Goal: Task Accomplishment & Management: Complete application form

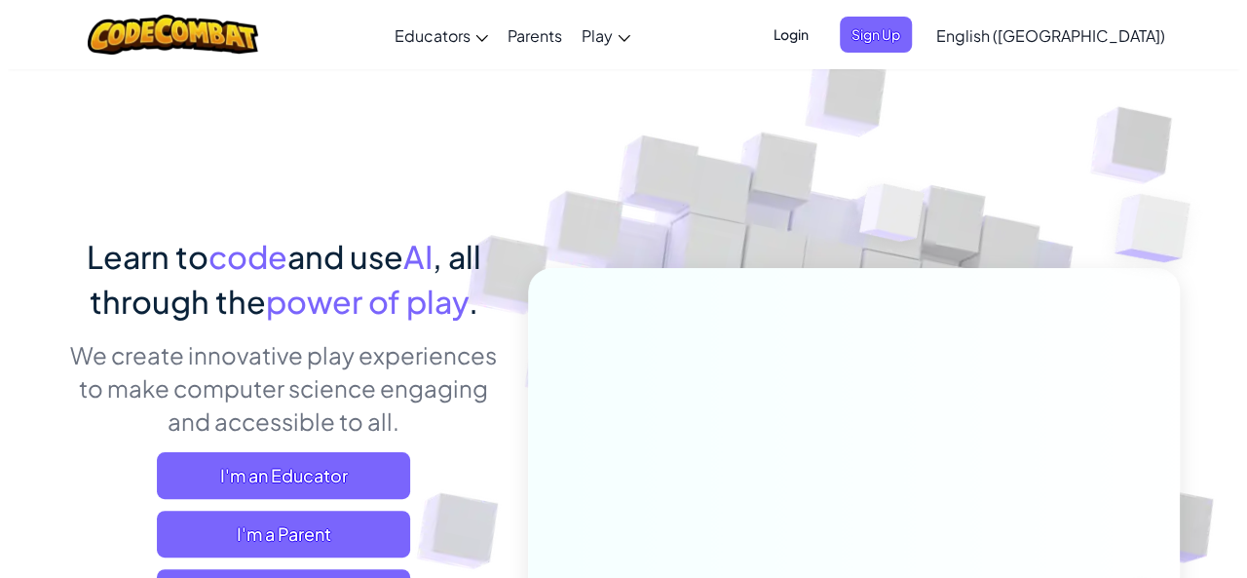
scroll to position [97, 0]
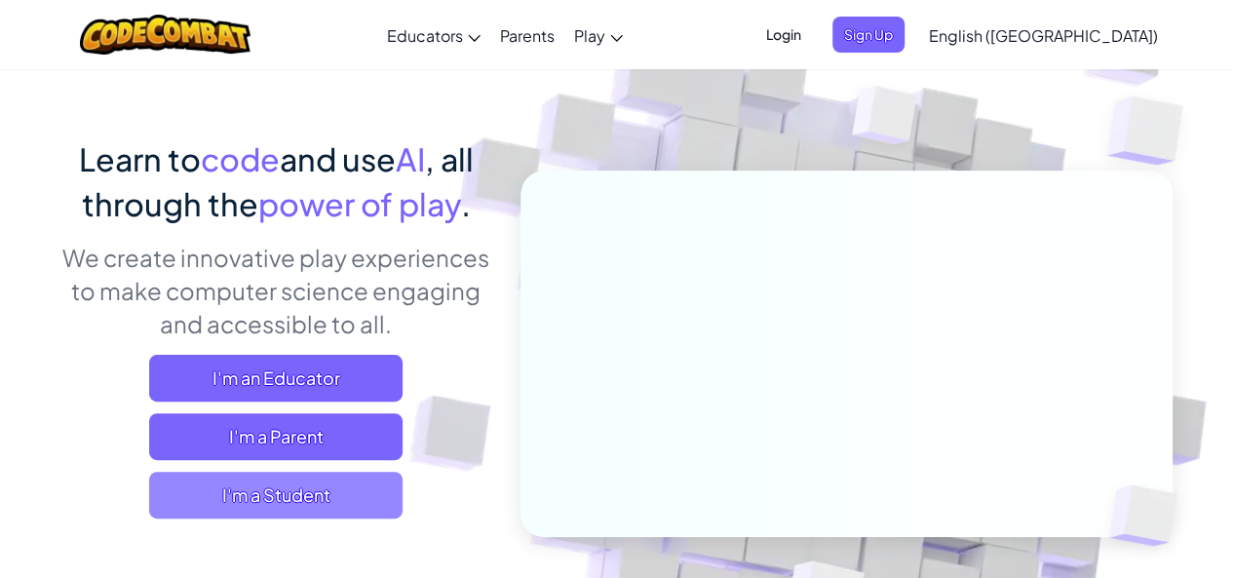
click at [320, 503] on span "I'm a Student" at bounding box center [275, 495] width 253 height 47
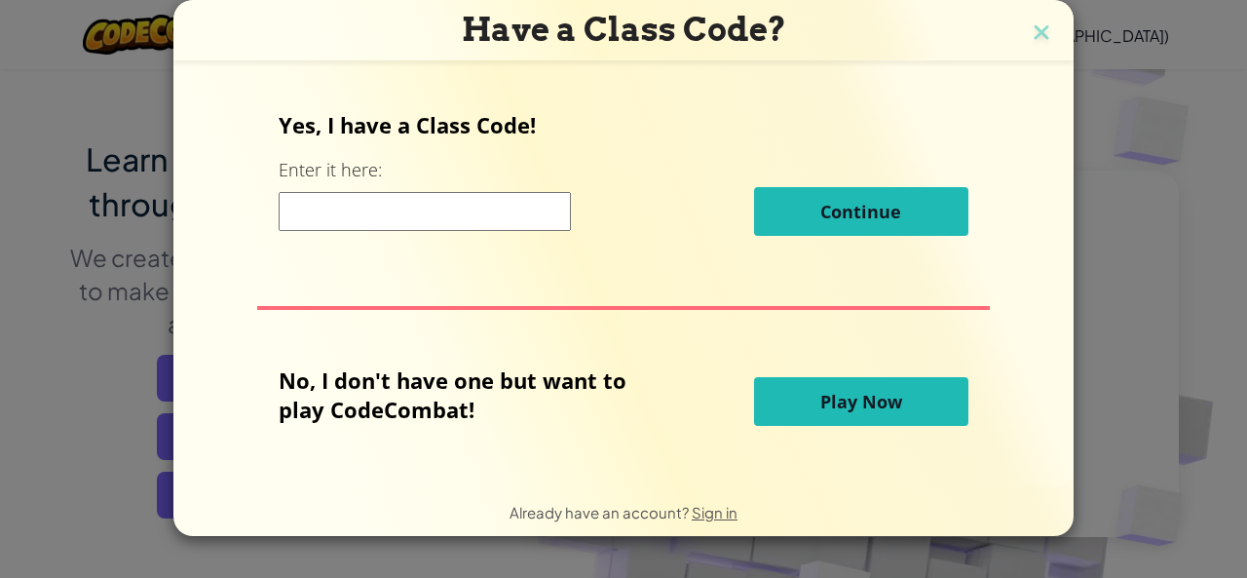
click at [407, 208] on input at bounding box center [425, 211] width 292 height 39
click at [837, 393] on span "Play Now" at bounding box center [861, 401] width 82 height 23
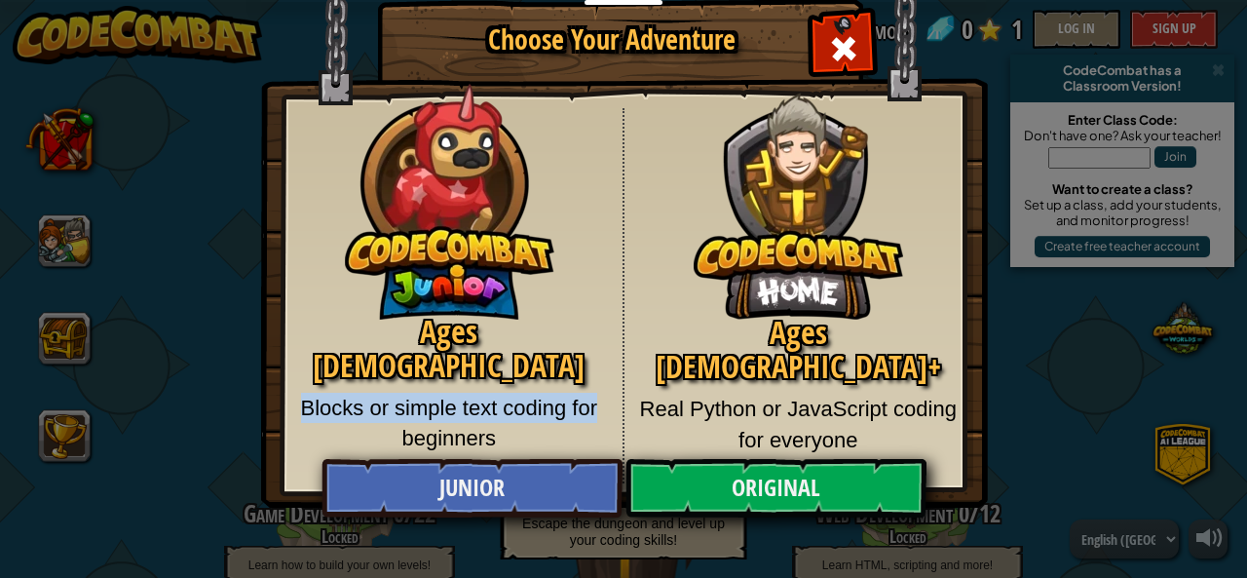
drag, startPoint x: 302, startPoint y: 372, endPoint x: 597, endPoint y: 377, distance: 295.3
click at [597, 393] on p "Blocks or simple text coding for beginners" at bounding box center [449, 423] width 318 height 61
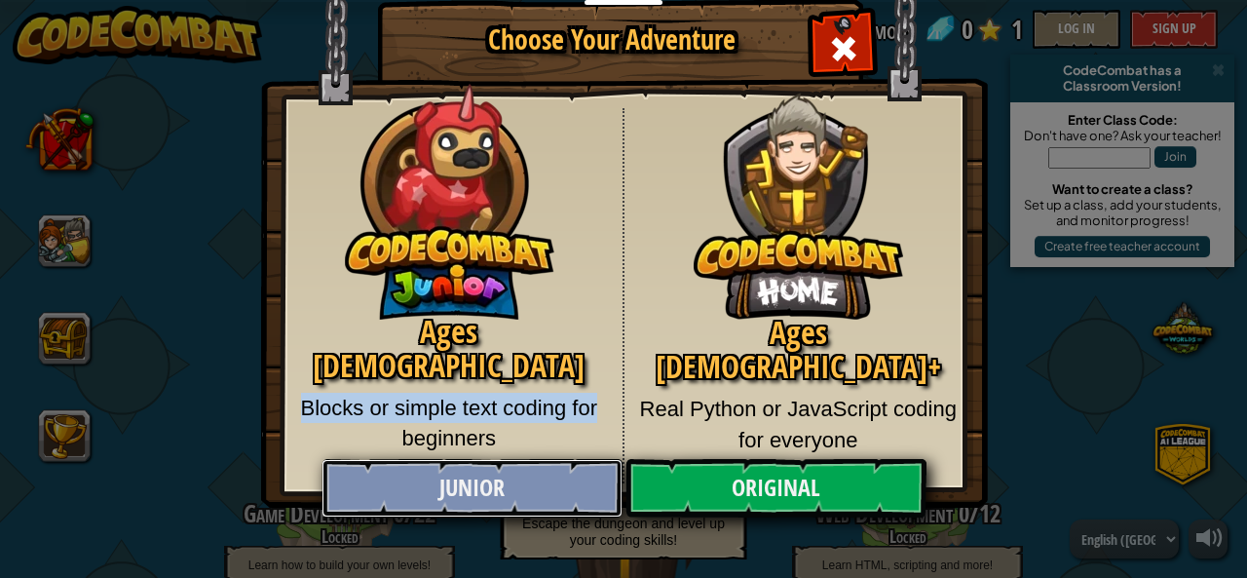
click at [526, 482] on link "Junior" at bounding box center [472, 488] width 300 height 58
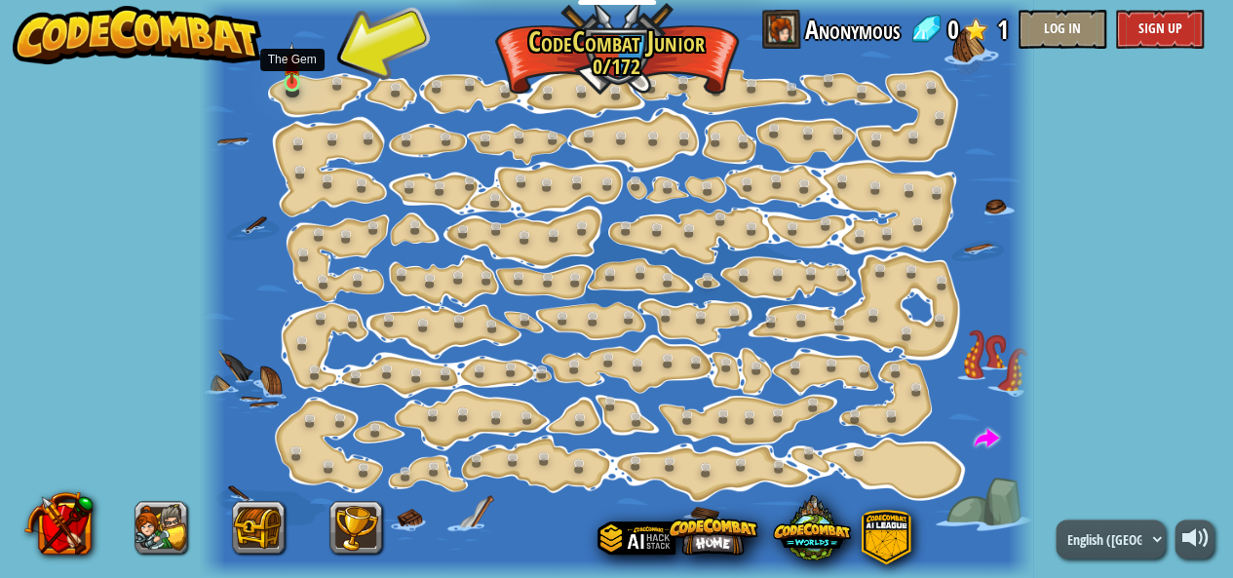
click at [292, 67] on img at bounding box center [292, 63] width 19 height 42
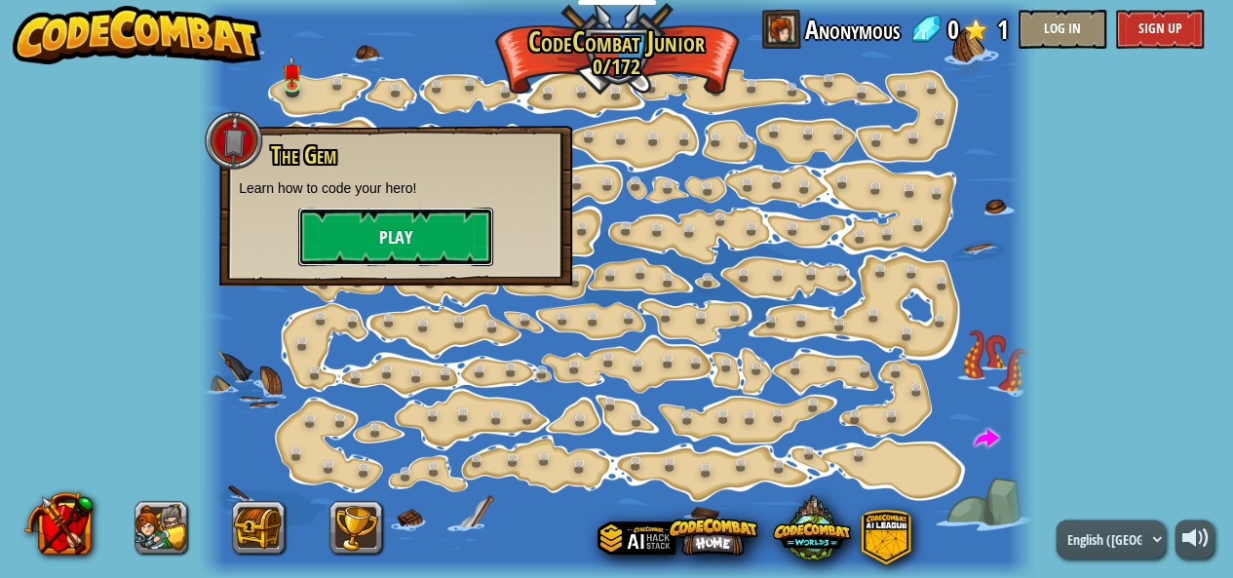
click at [366, 233] on button "Play" at bounding box center [395, 237] width 195 height 58
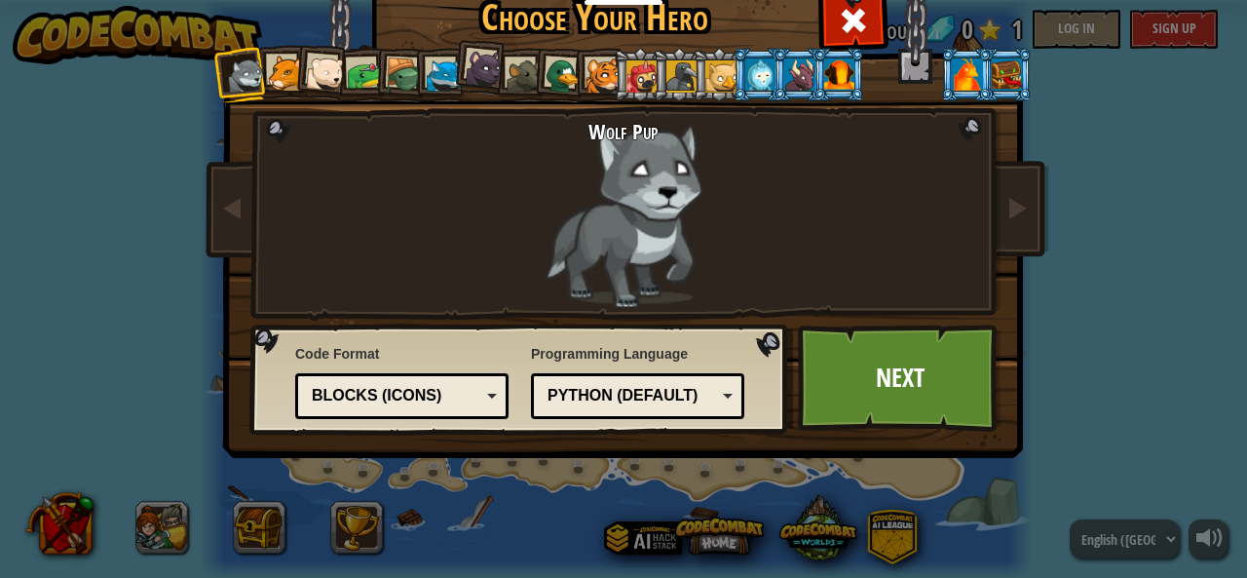
click at [473, 403] on div "Blocks (Icons)" at bounding box center [402, 396] width 188 height 30
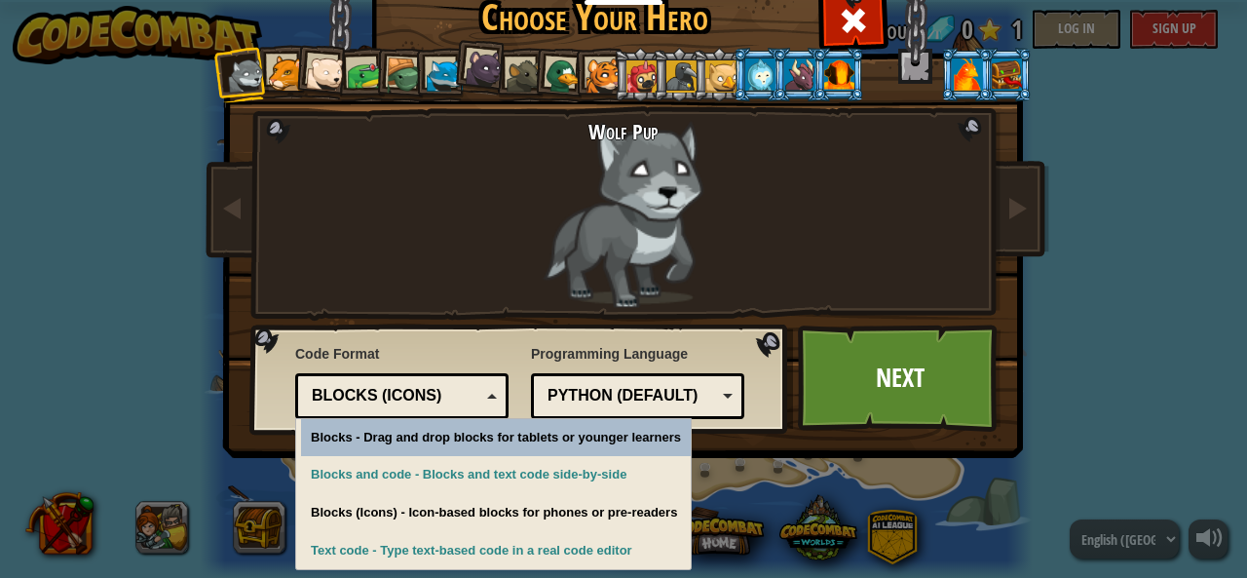
click at [473, 403] on div "Blocks (Icons)" at bounding box center [402, 396] width 188 height 30
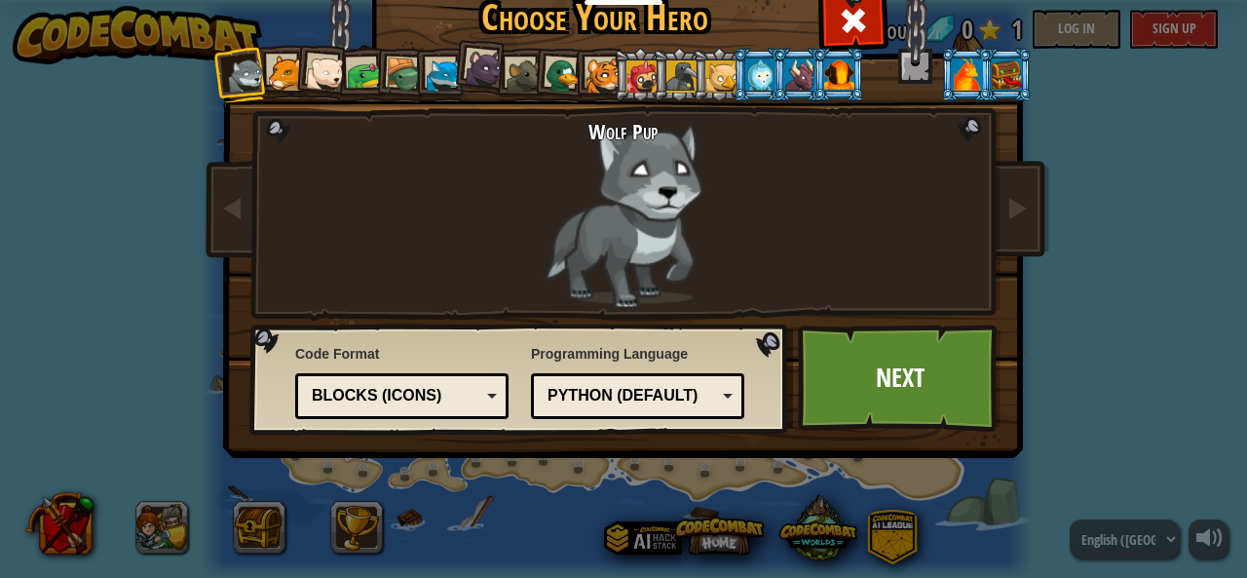
click at [693, 397] on div "Python (Default)" at bounding box center [632, 396] width 169 height 22
click at [748, 421] on div "Code Format Text code Blocks and code Blocks Blocks (Icons) Blocks (Icons) Bloc…" at bounding box center [519, 378] width 527 height 99
click at [914, 389] on link "Next" at bounding box center [900, 377] width 204 height 107
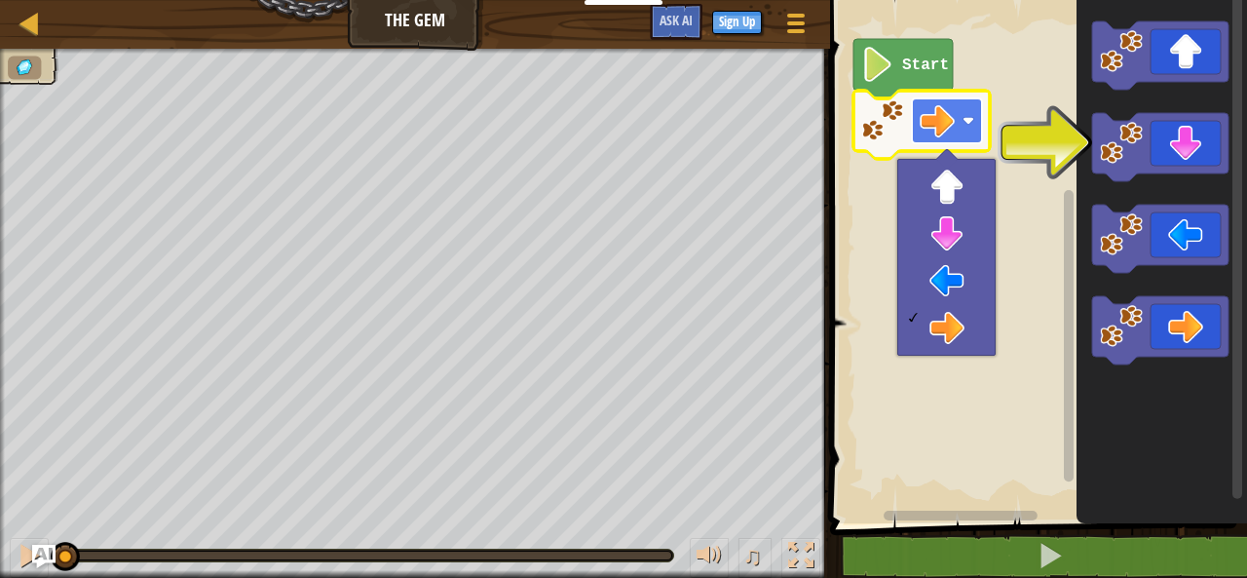
click at [937, 120] on image "Blockly Workspace" at bounding box center [937, 120] width 35 height 35
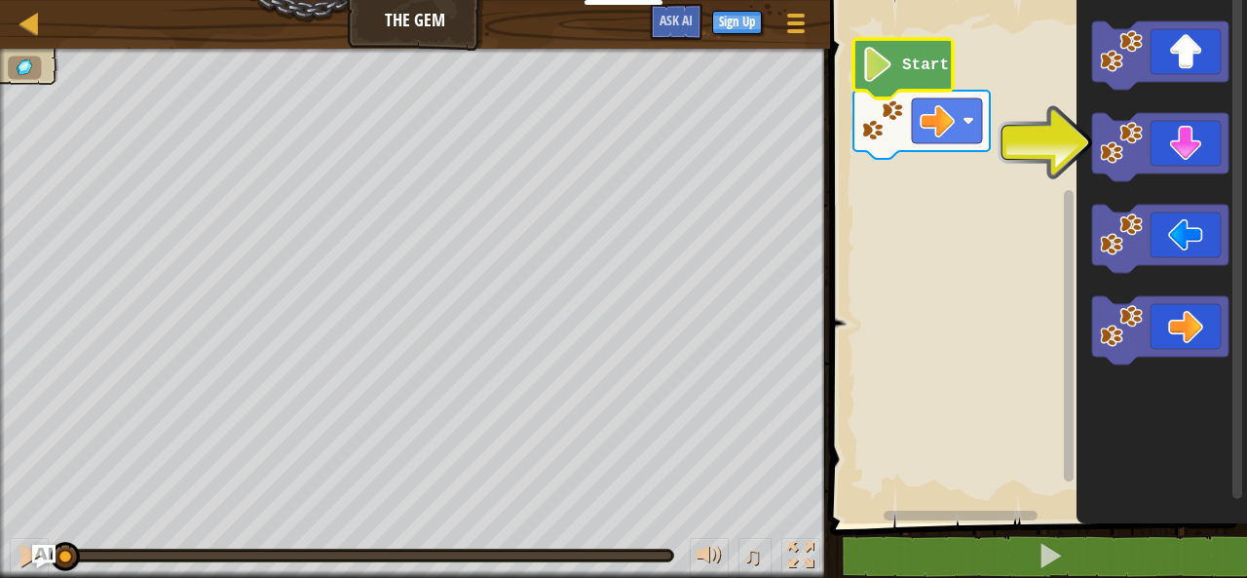
click at [924, 73] on text "Start" at bounding box center [925, 66] width 47 height 18
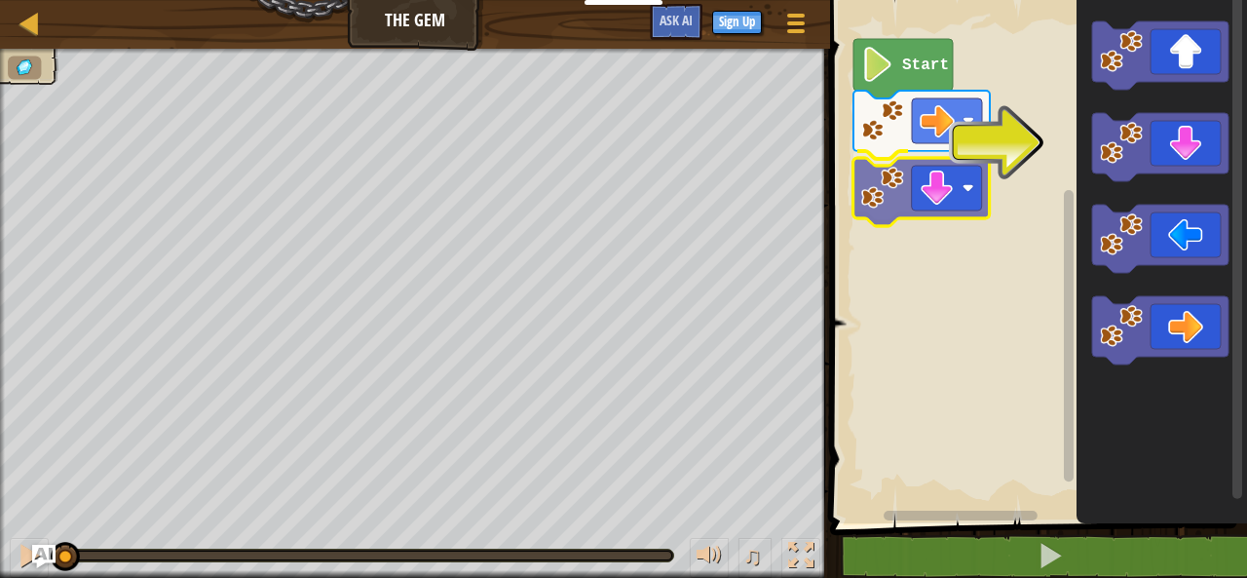
click at [939, 181] on div "Start" at bounding box center [1035, 256] width 423 height 533
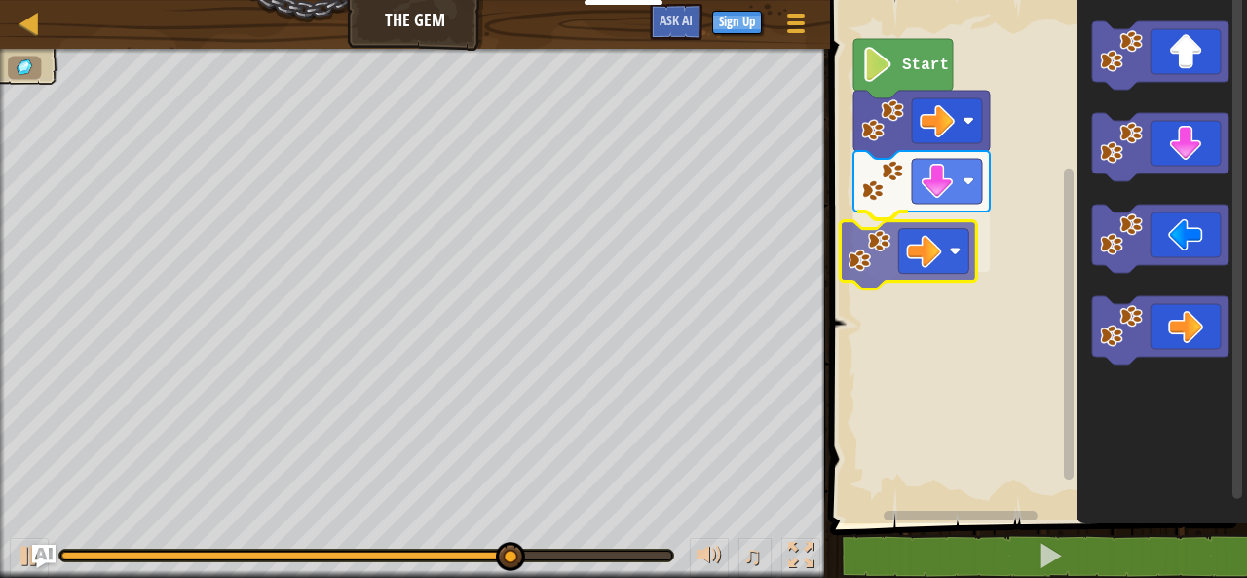
click at [935, 251] on div "Start" at bounding box center [1035, 256] width 423 height 533
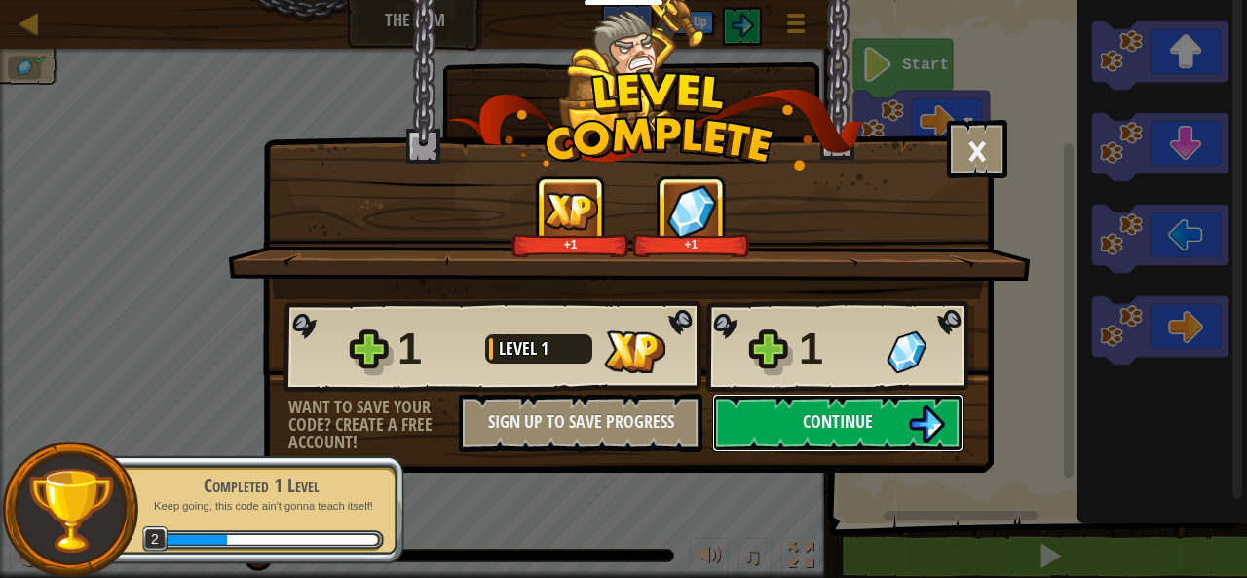
click at [815, 421] on span "Continue" at bounding box center [838, 421] width 70 height 24
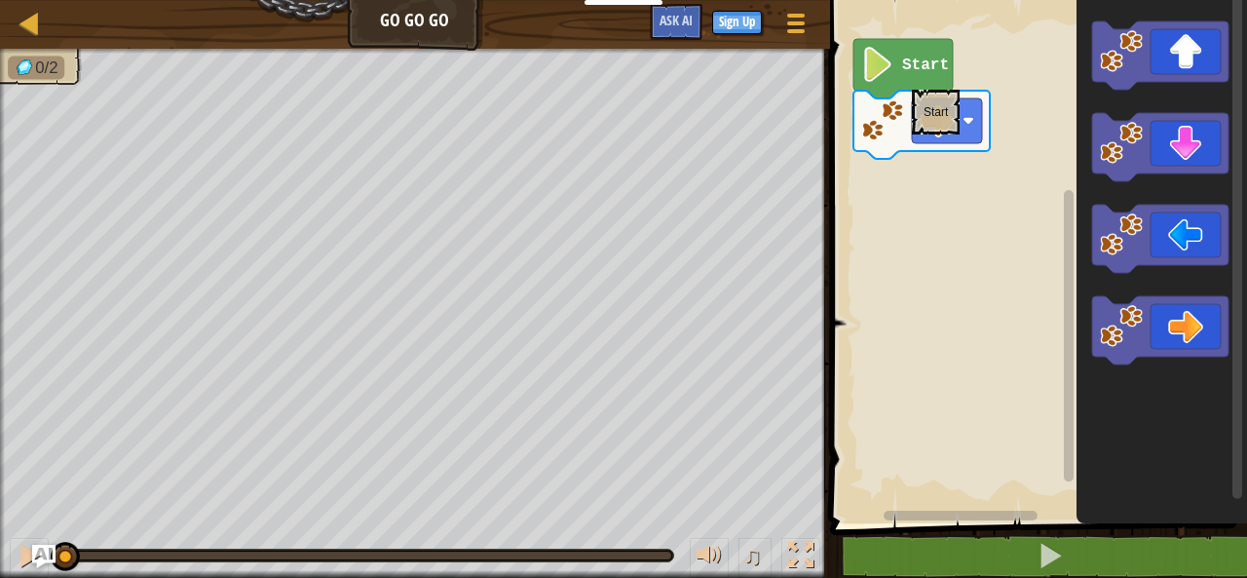
click at [912, 80] on icon "Blockly Workspace" at bounding box center [903, 68] width 99 height 59
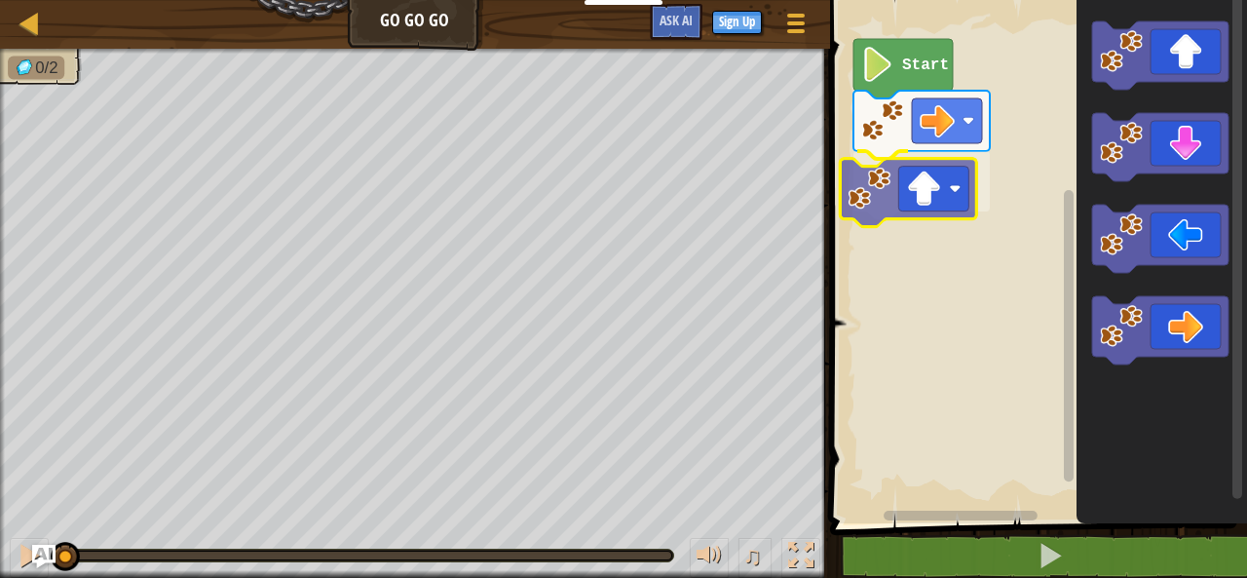
click at [909, 211] on div "Start" at bounding box center [1035, 256] width 423 height 533
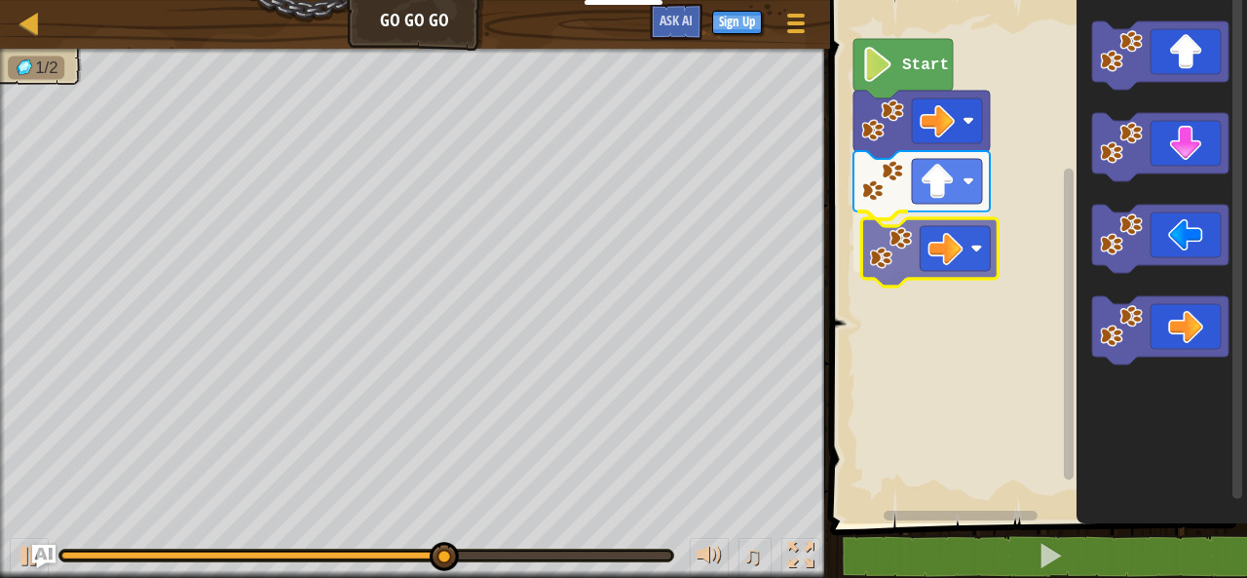
click at [952, 245] on div "Start" at bounding box center [1035, 256] width 423 height 533
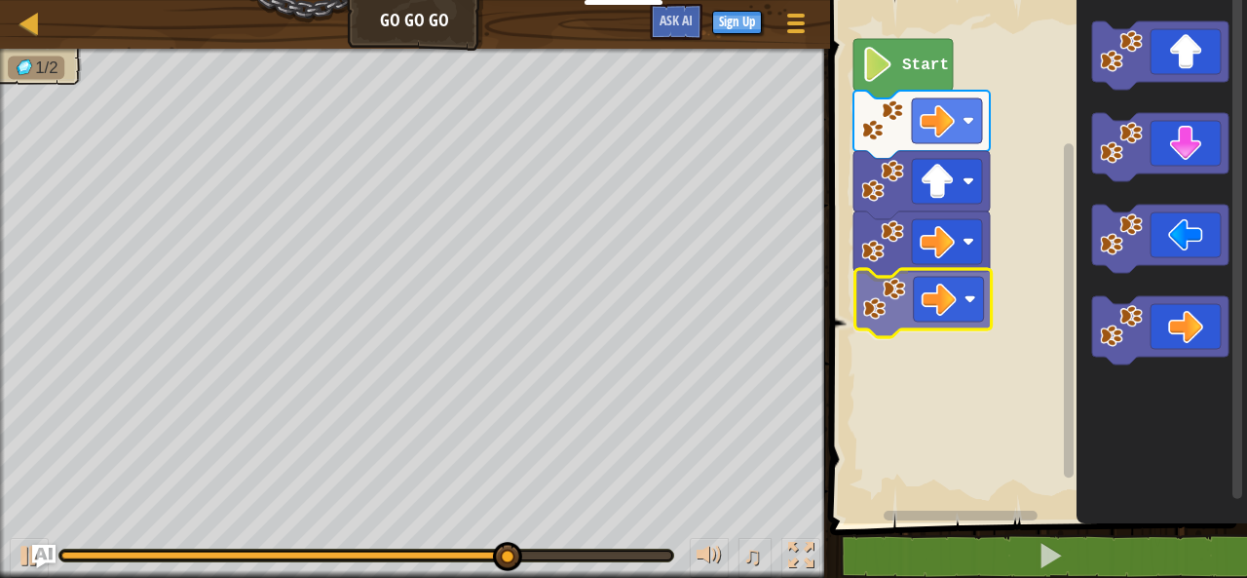
click at [940, 309] on div "Start" at bounding box center [1035, 256] width 423 height 533
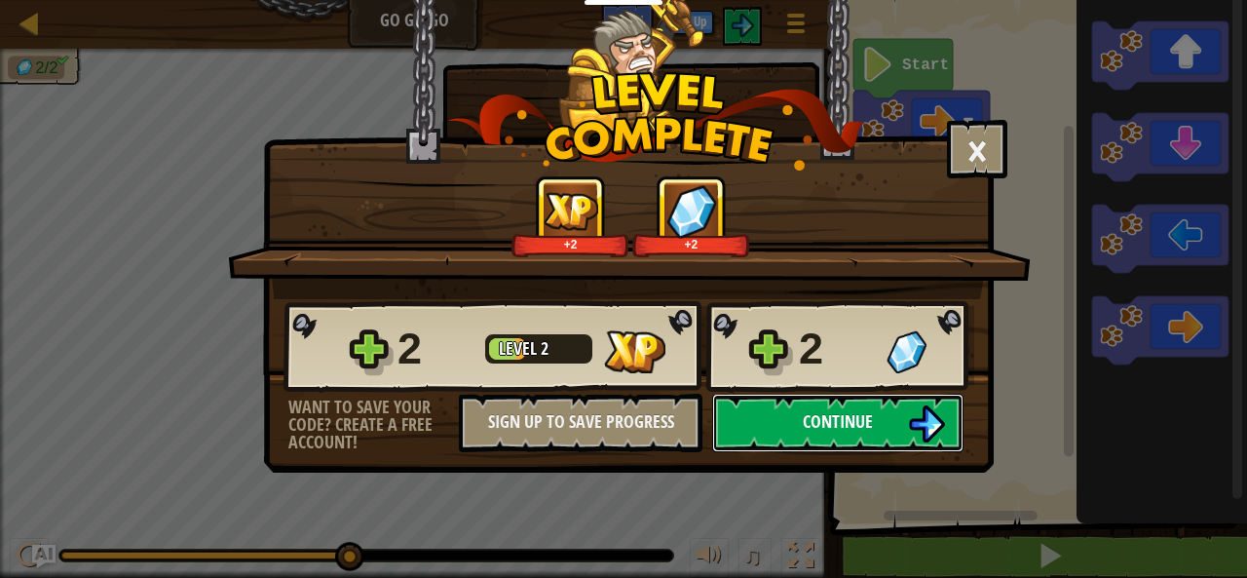
click at [835, 429] on span "Continue" at bounding box center [838, 421] width 70 height 24
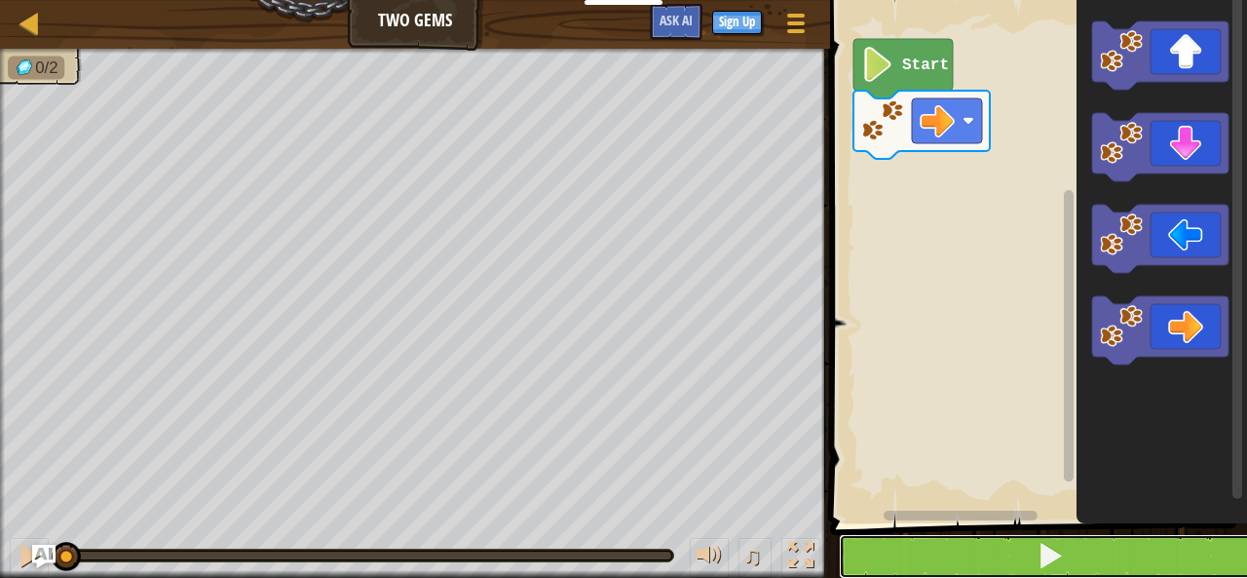
drag, startPoint x: 43, startPoint y: 1, endPoint x: 1119, endPoint y: 547, distance: 1206.2
click at [1119, 547] on button at bounding box center [1050, 556] width 423 height 45
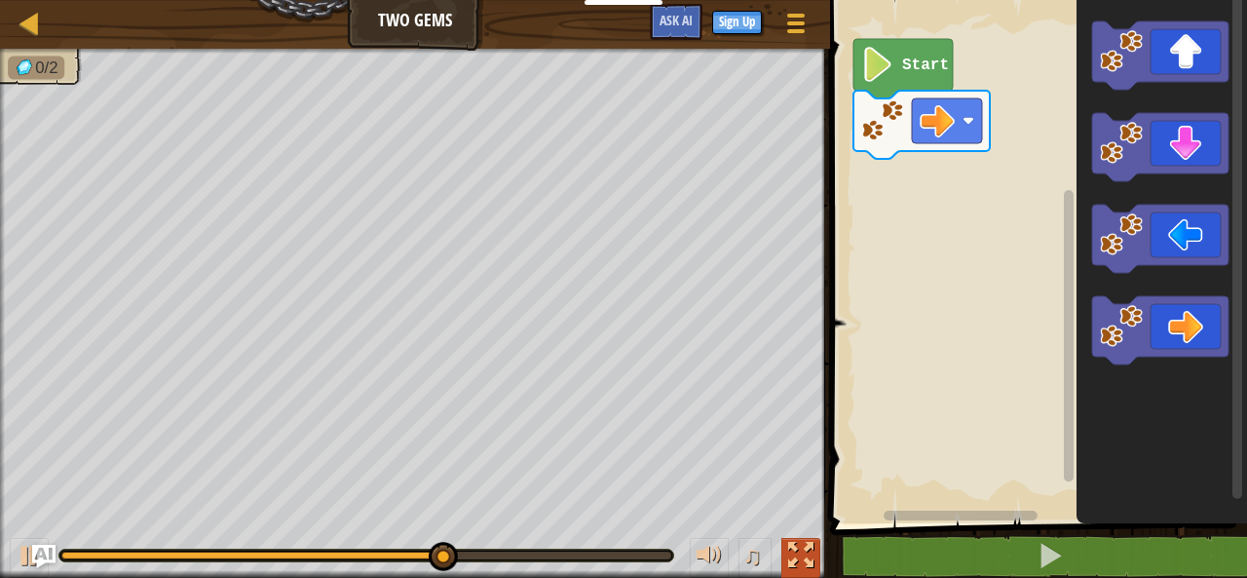
click at [793, 543] on div at bounding box center [800, 555] width 25 height 25
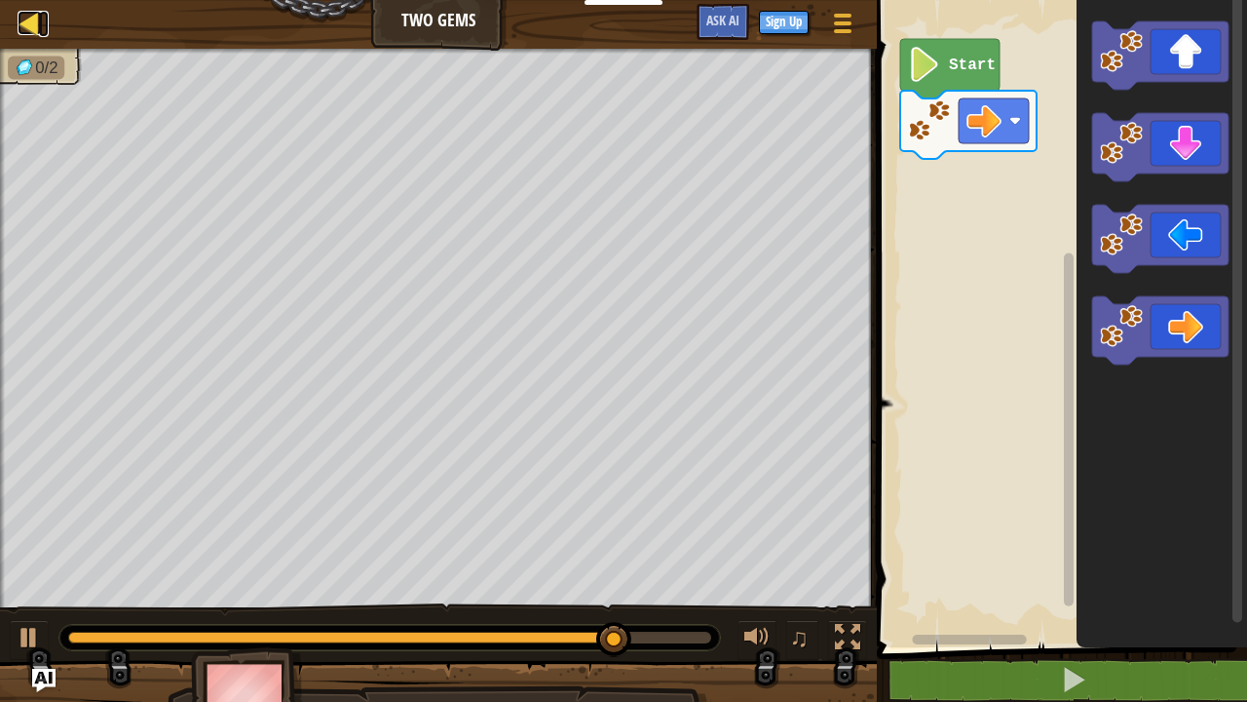
click at [19, 31] on div at bounding box center [30, 23] width 24 height 24
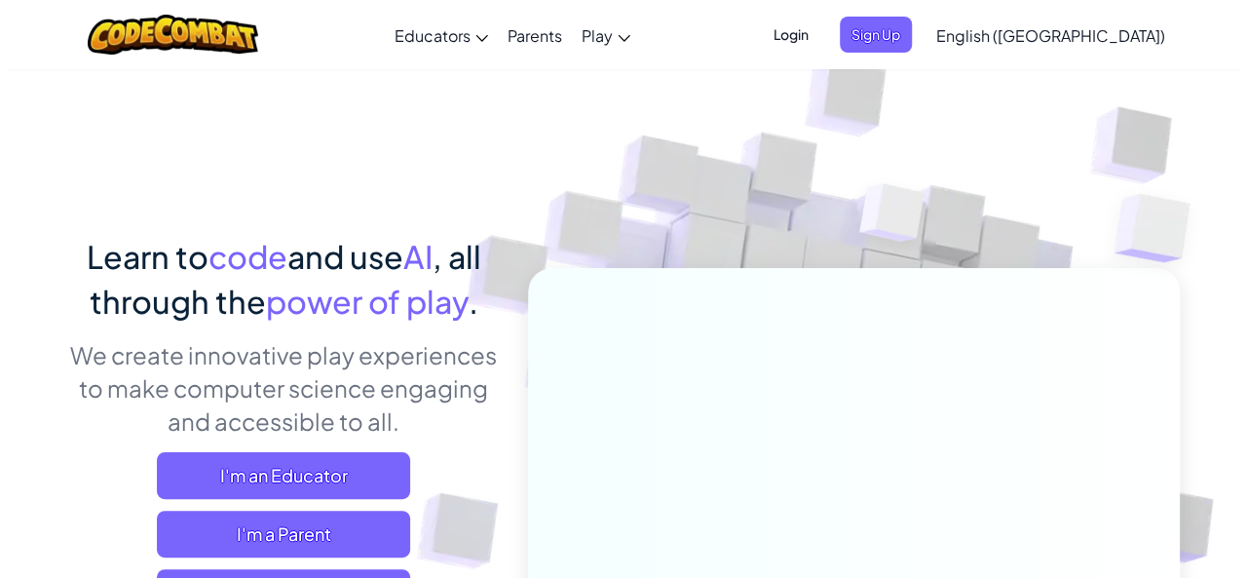
scroll to position [97, 0]
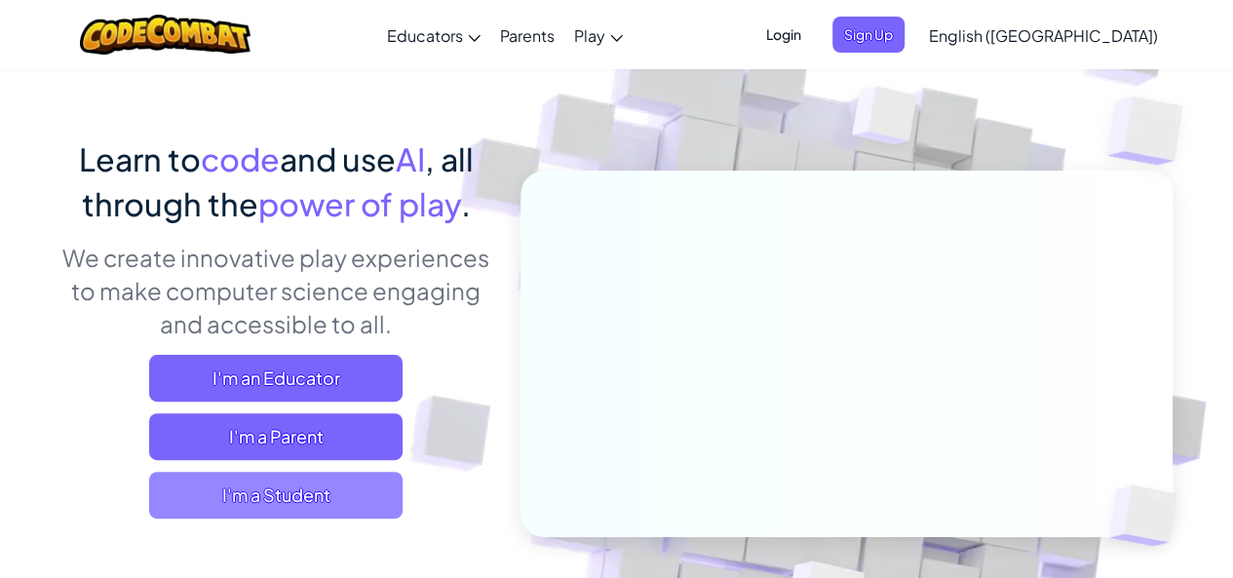
click at [391, 488] on span "I'm a Student" at bounding box center [275, 495] width 253 height 47
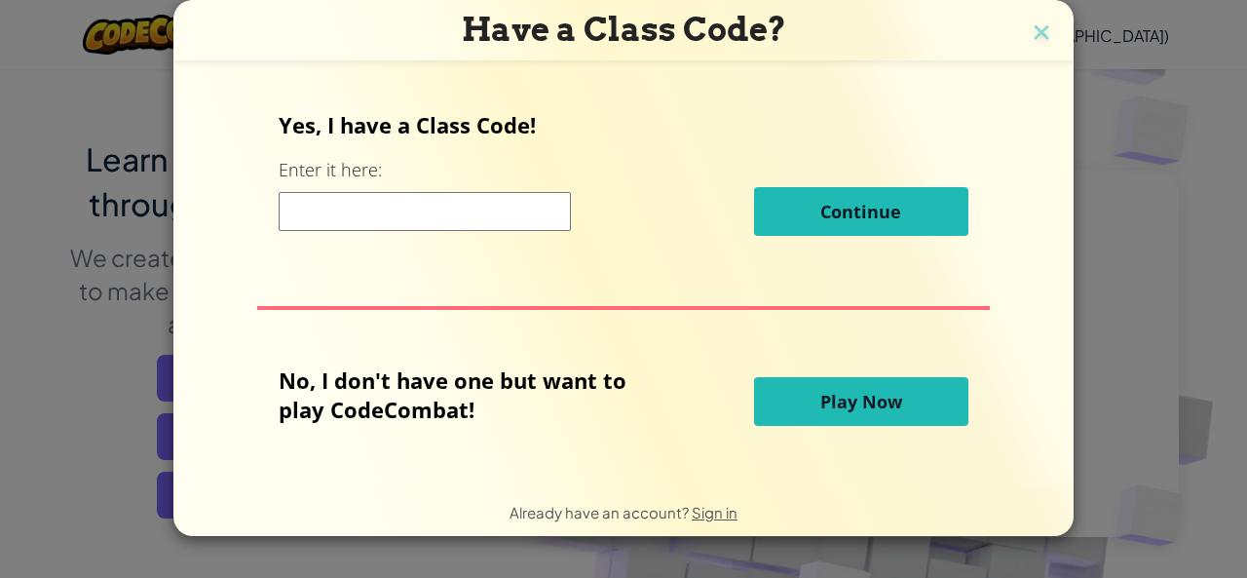
click at [920, 404] on button "Play Now" at bounding box center [861, 401] width 214 height 49
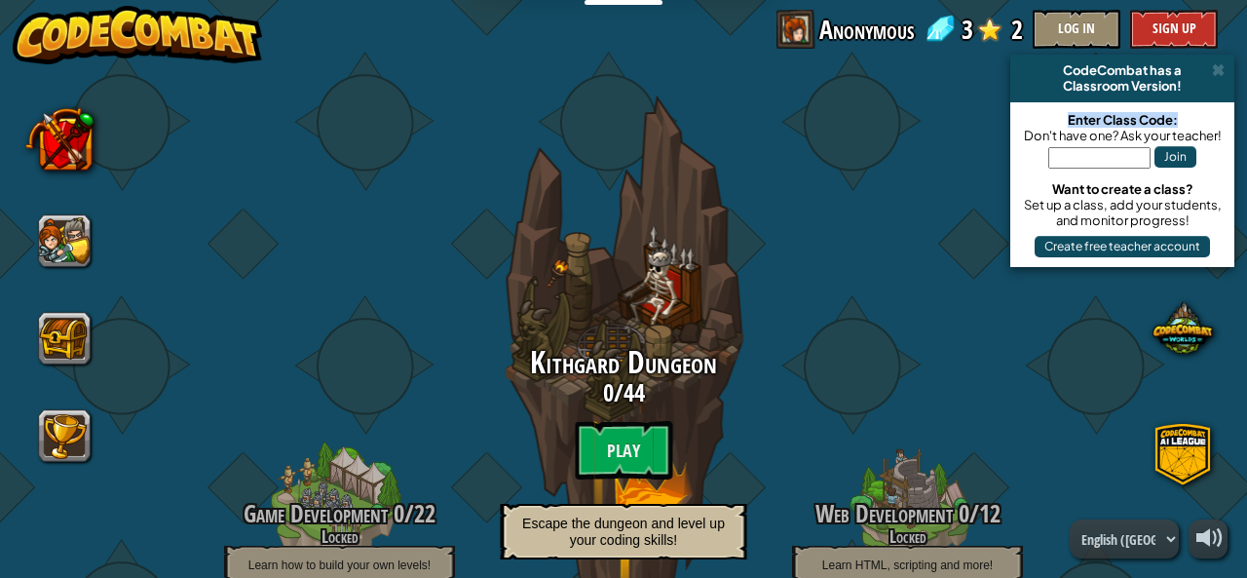
drag, startPoint x: 1064, startPoint y: 122, endPoint x: 1199, endPoint y: 114, distance: 135.7
click at [1199, 114] on div "Enter Class Code:" at bounding box center [1122, 120] width 205 height 16
click at [1138, 249] on button "Create free teacher account" at bounding box center [1122, 246] width 175 height 21
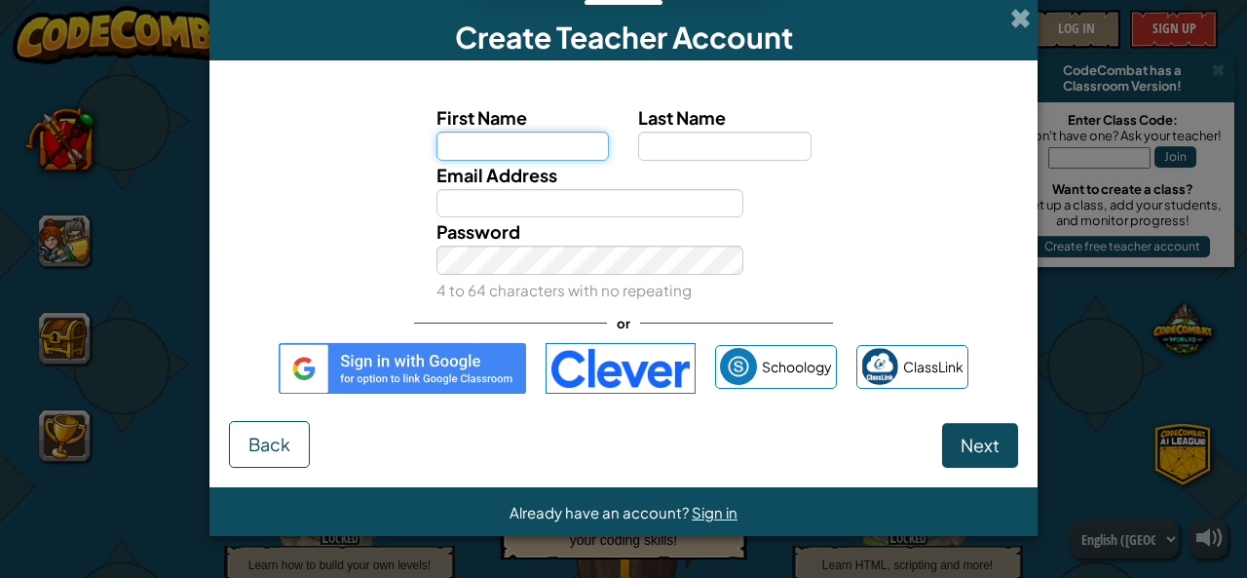
click at [444, 145] on input "First Name" at bounding box center [523, 146] width 173 height 29
type input "Prabhuji"
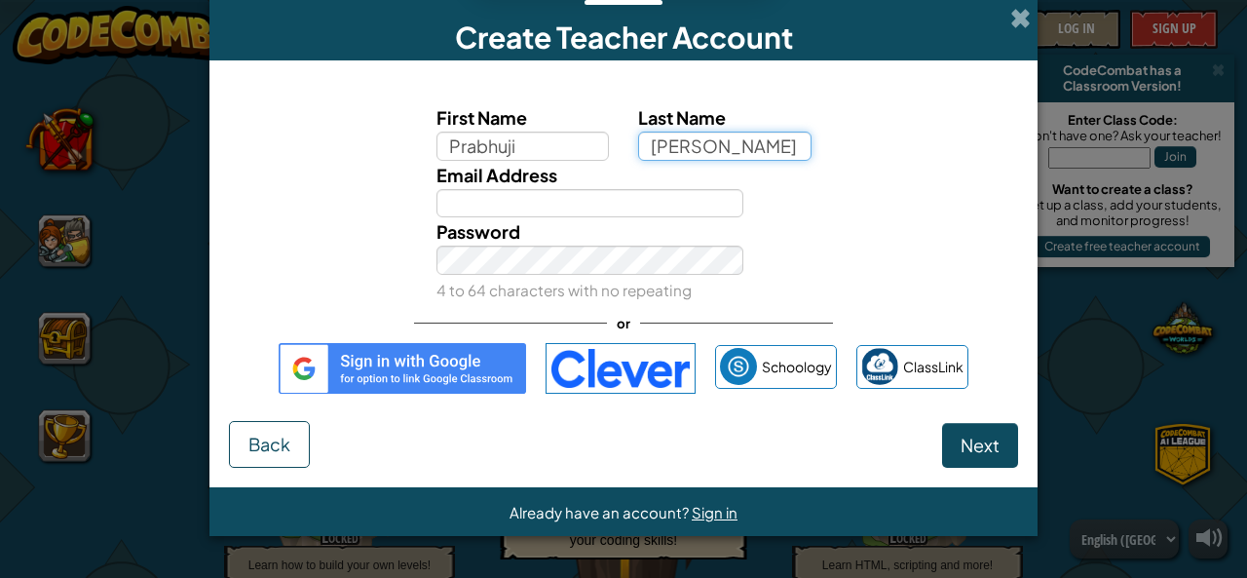
type input "Gupta"
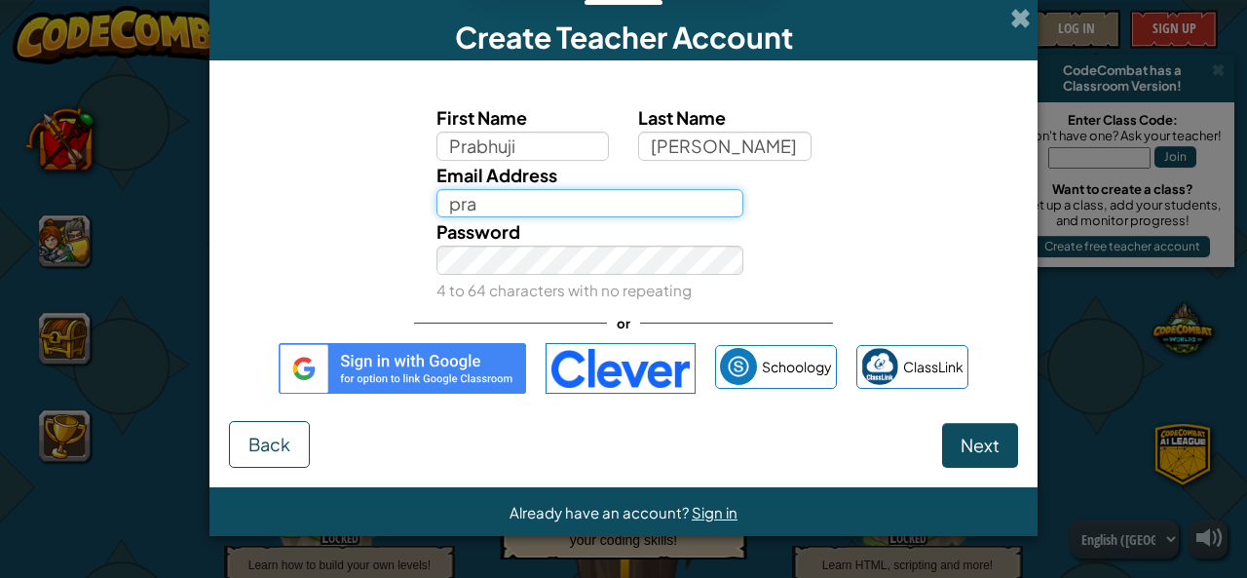
type input "prabhujigp@gmail.com"
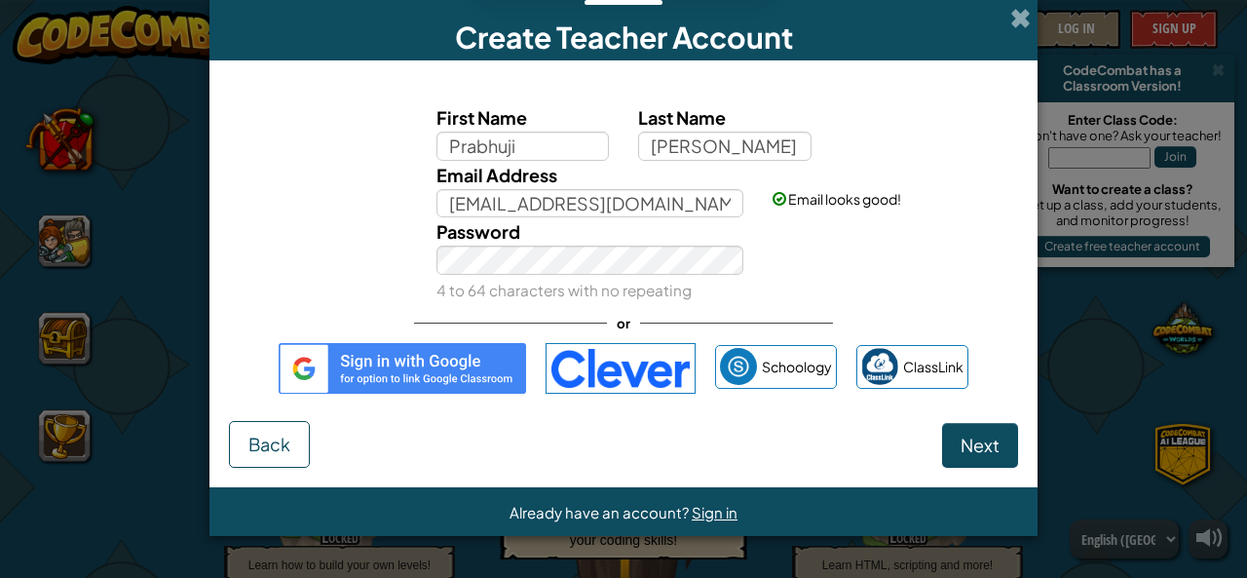
click at [480, 312] on div "or" at bounding box center [623, 323] width 419 height 40
click at [980, 445] on span "Next" at bounding box center [980, 445] width 39 height 22
select select "India"
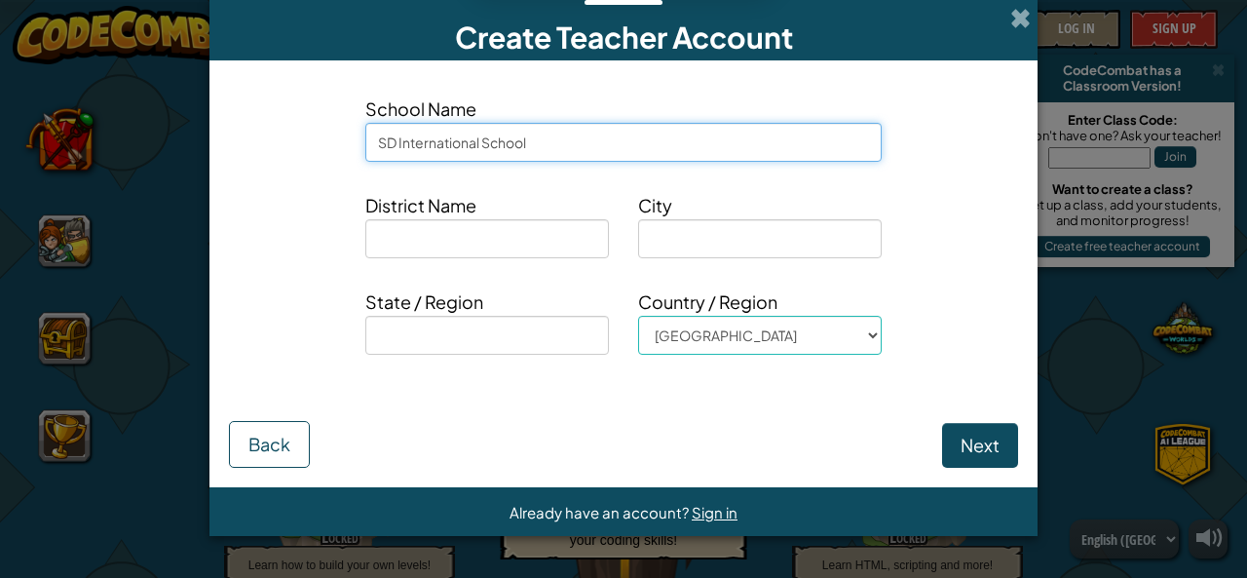
type input "SD International School"
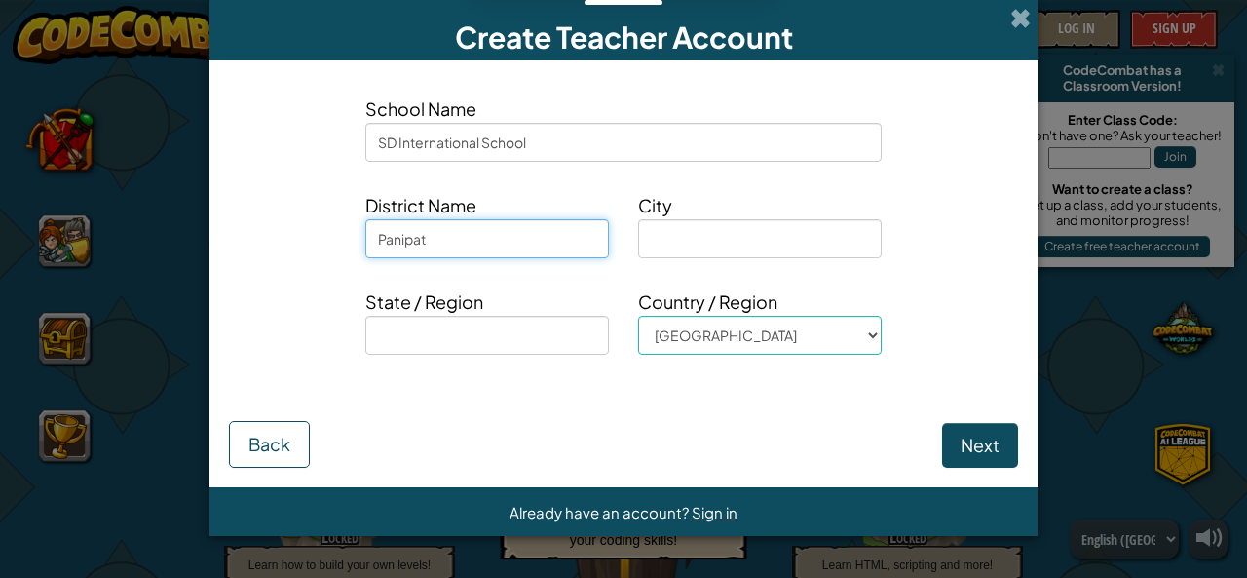
type input "Panipat"
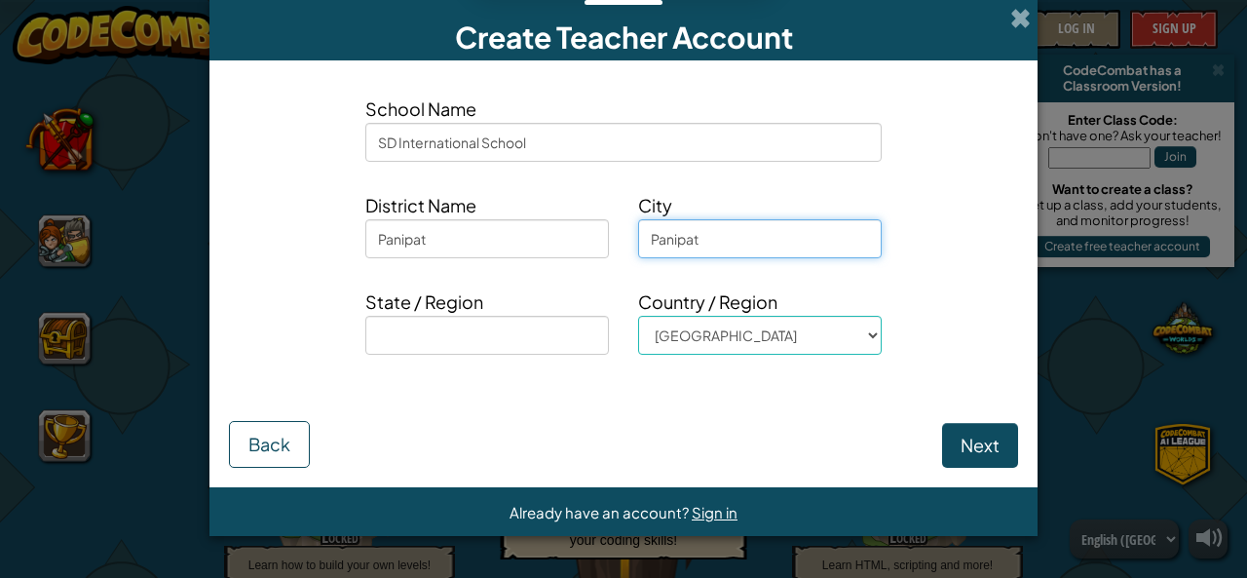
type input "Panipat"
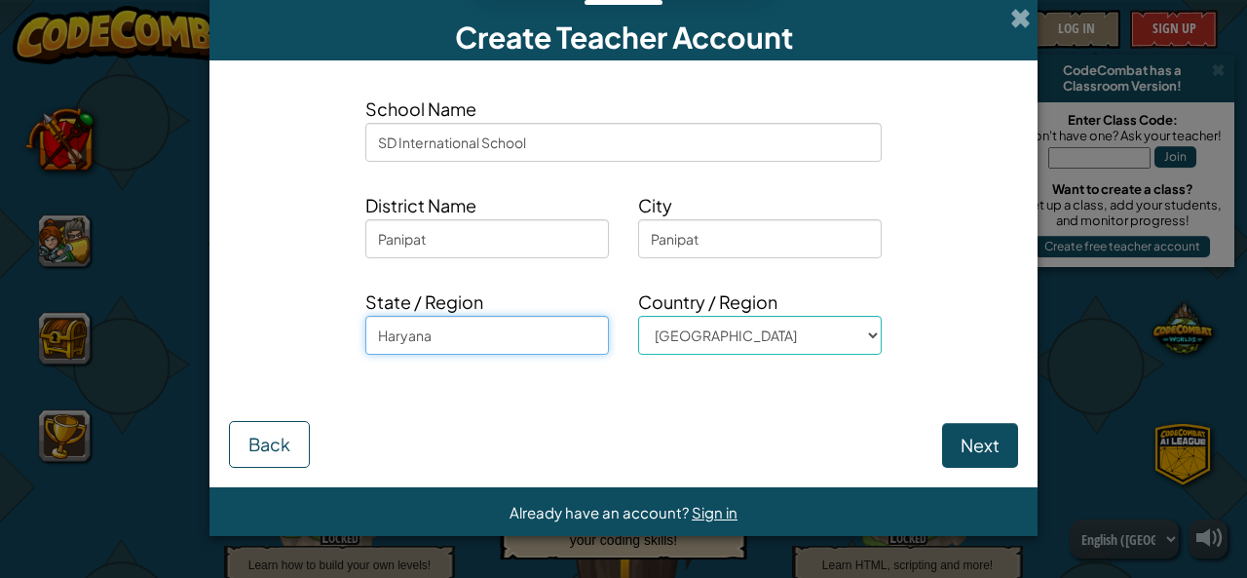
type input "Haryana"
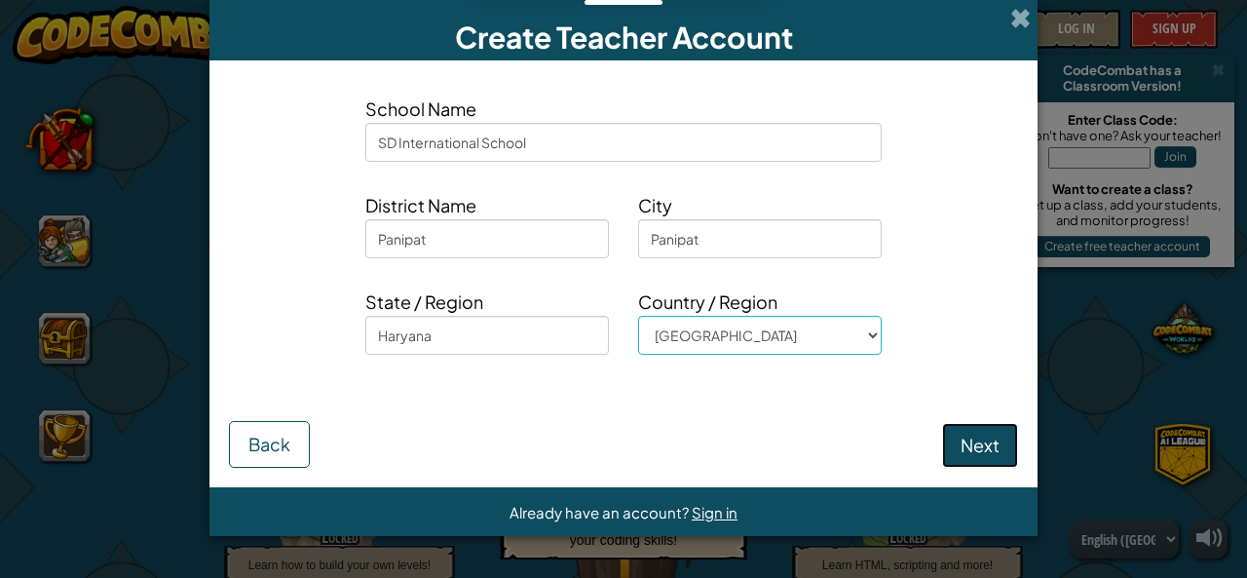
click at [992, 451] on button "Next" at bounding box center [980, 445] width 76 height 45
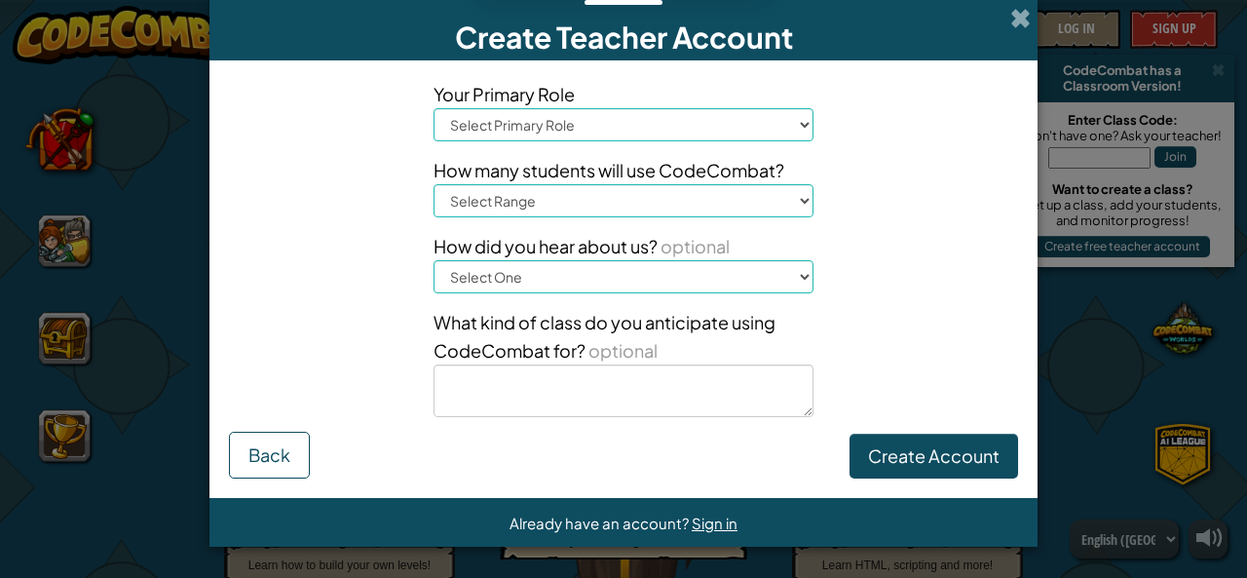
click at [645, 122] on select "Select Primary Role Principal Parent Technology coordinator Teacher Curriculum …" at bounding box center [624, 124] width 380 height 33
select select "Teacher"
click at [434, 108] on select "Select Primary Role Principal Parent Technology coordinator Teacher Curriculum …" at bounding box center [624, 124] width 380 height 33
click at [620, 209] on select "Select Range 1-10 11-50 51-100 101-200 201-500 501-1000 1000+" at bounding box center [624, 200] width 380 height 33
select select "51-100"
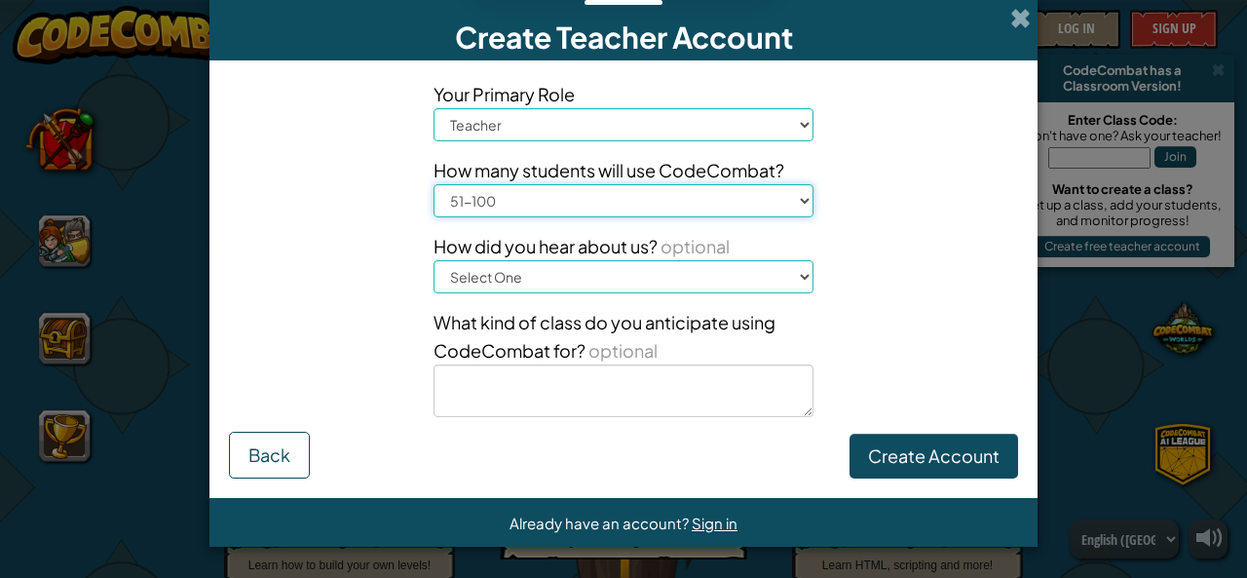
click at [434, 184] on select "Select Range 1-10 11-50 51-100 101-200 201-500 501-1000 1000+" at bounding box center [624, 200] width 380 height 33
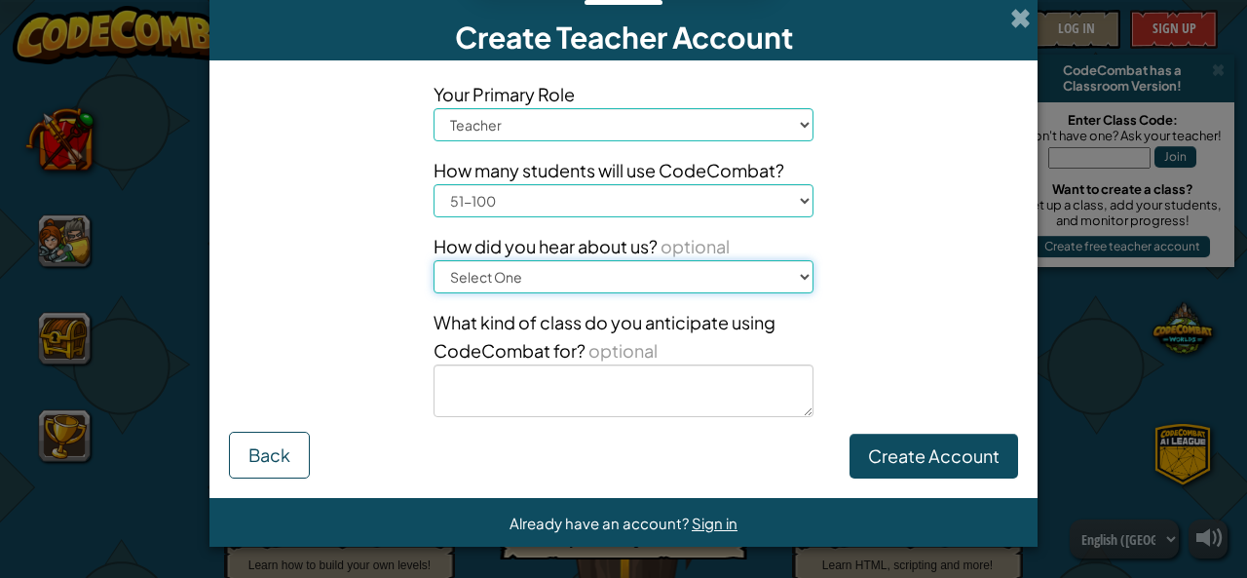
click at [637, 276] on select "Select One Conference (e.g. ISTE) Code.org/Hour of Code A teacher An administra…" at bounding box center [624, 276] width 380 height 33
select select "Professional trainings/workshops"
click at [434, 260] on select "Select One Conference (e.g. ISTE) Code.org/Hour of Code A teacher An administra…" at bounding box center [624, 276] width 380 height 33
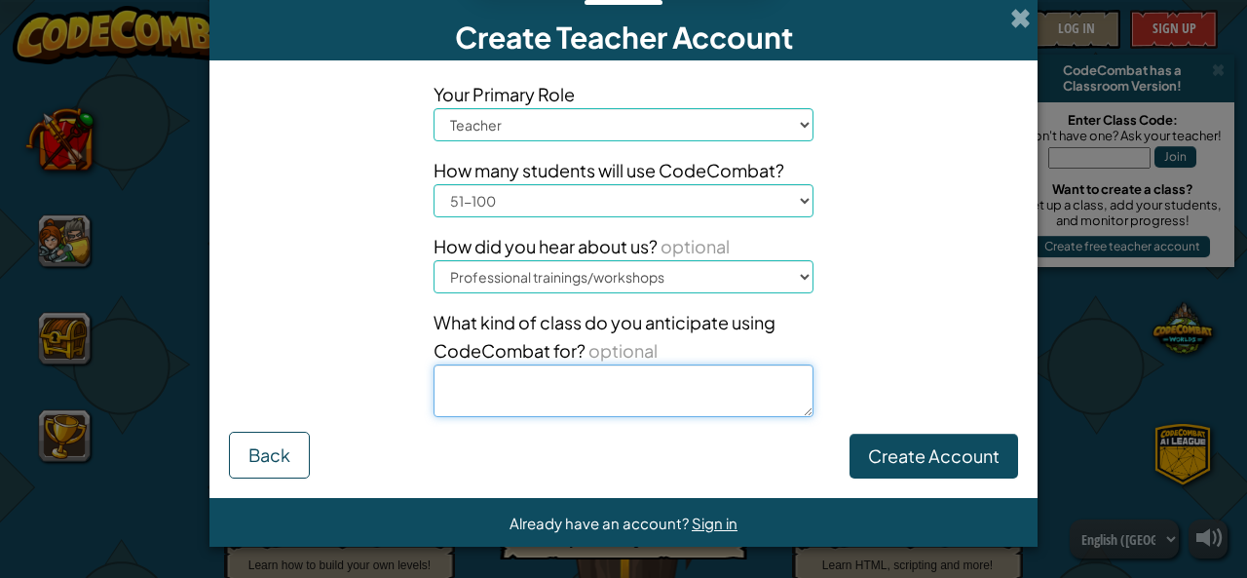
click at [684, 400] on textarea at bounding box center [624, 390] width 380 height 53
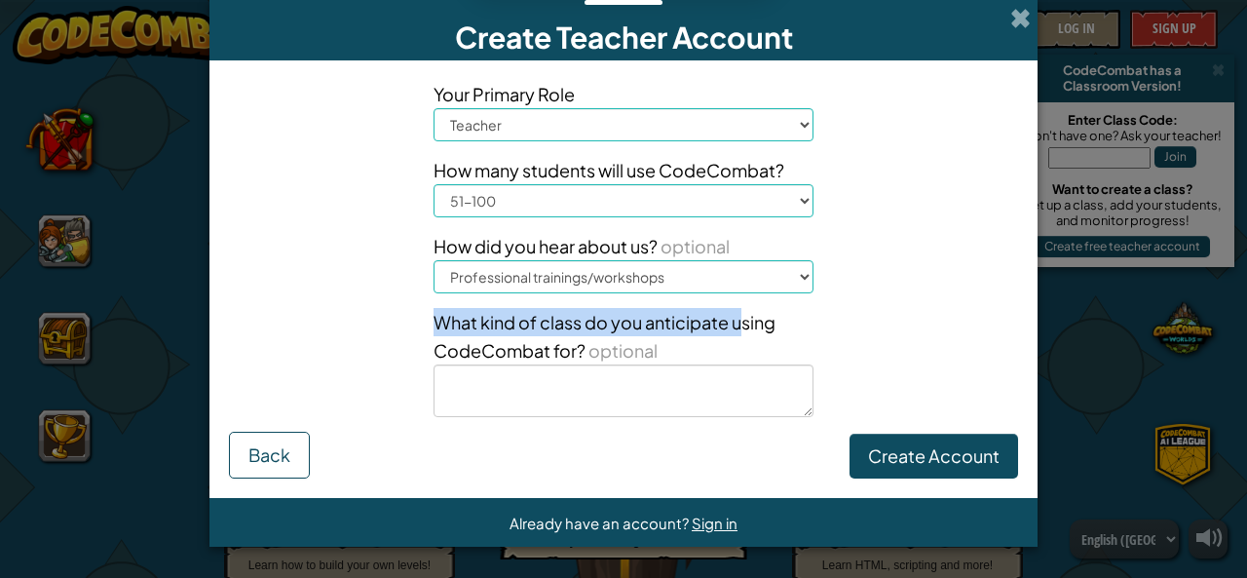
drag, startPoint x: 428, startPoint y: 326, endPoint x: 743, endPoint y: 328, distance: 315.7
click at [743, 328] on div "Your Primary Role Select Primary Role Principal Parent Technology coordinator T…" at bounding box center [623, 256] width 409 height 352
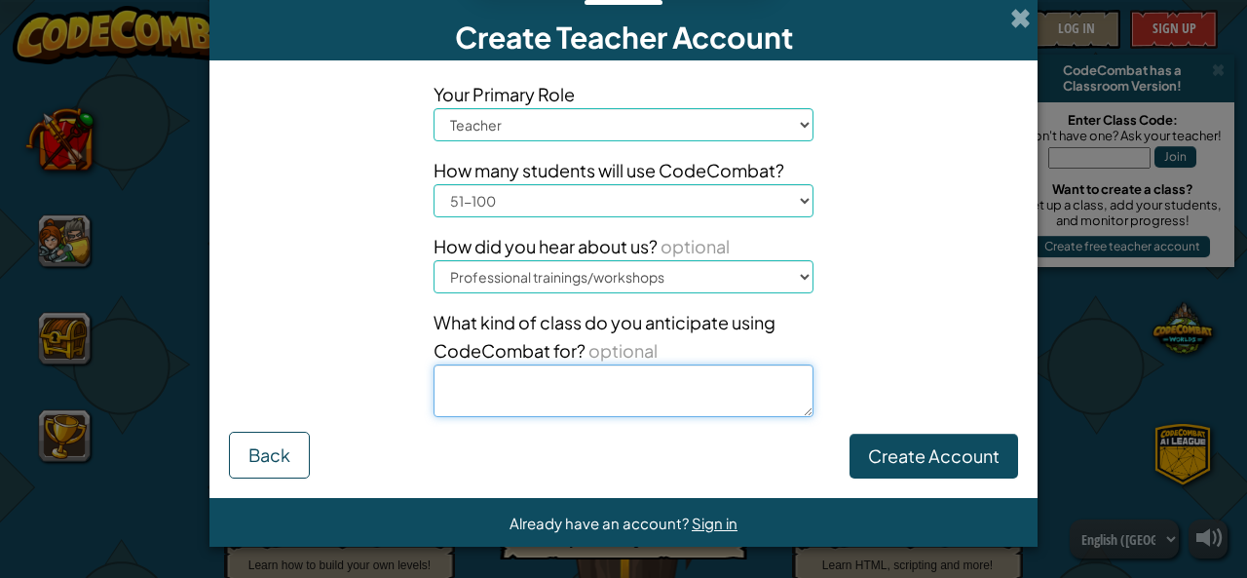
click at [723, 392] on textarea at bounding box center [624, 390] width 380 height 53
click at [709, 382] on textarea at bounding box center [624, 390] width 380 height 53
type textarea "9"
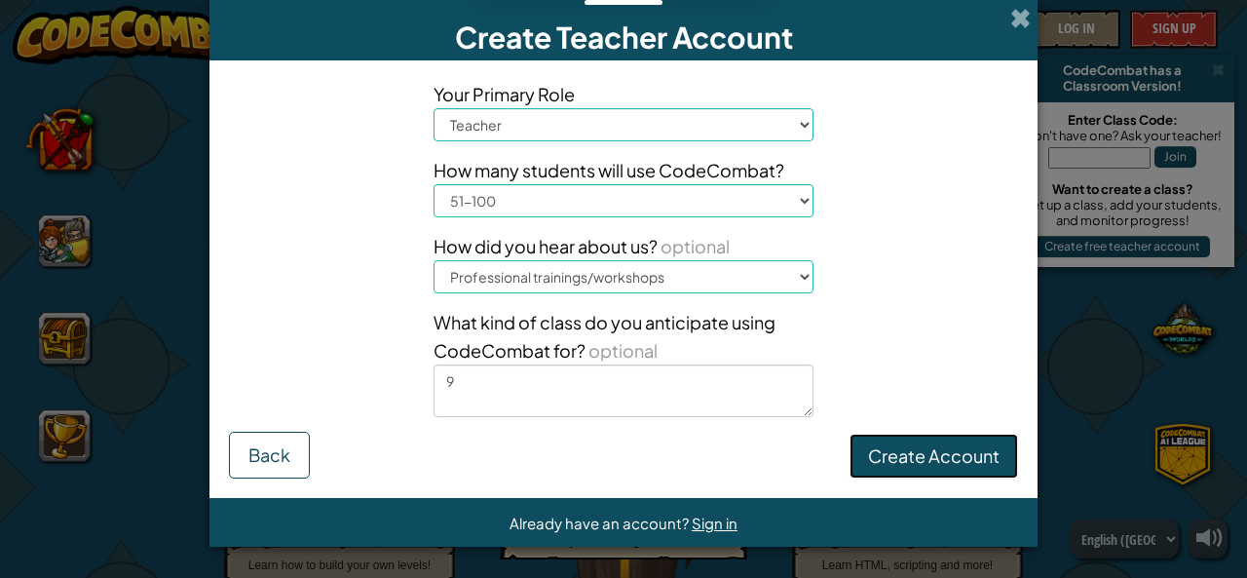
click at [898, 439] on button "Create Account" at bounding box center [934, 456] width 169 height 45
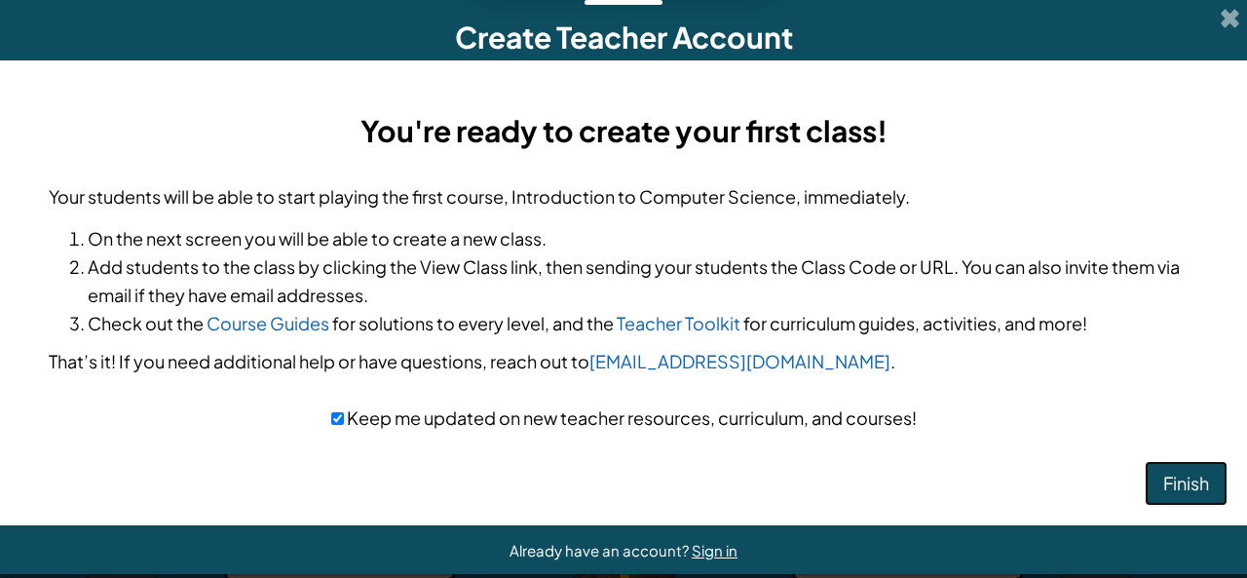
click at [1175, 490] on button "Finish" at bounding box center [1186, 483] width 83 height 45
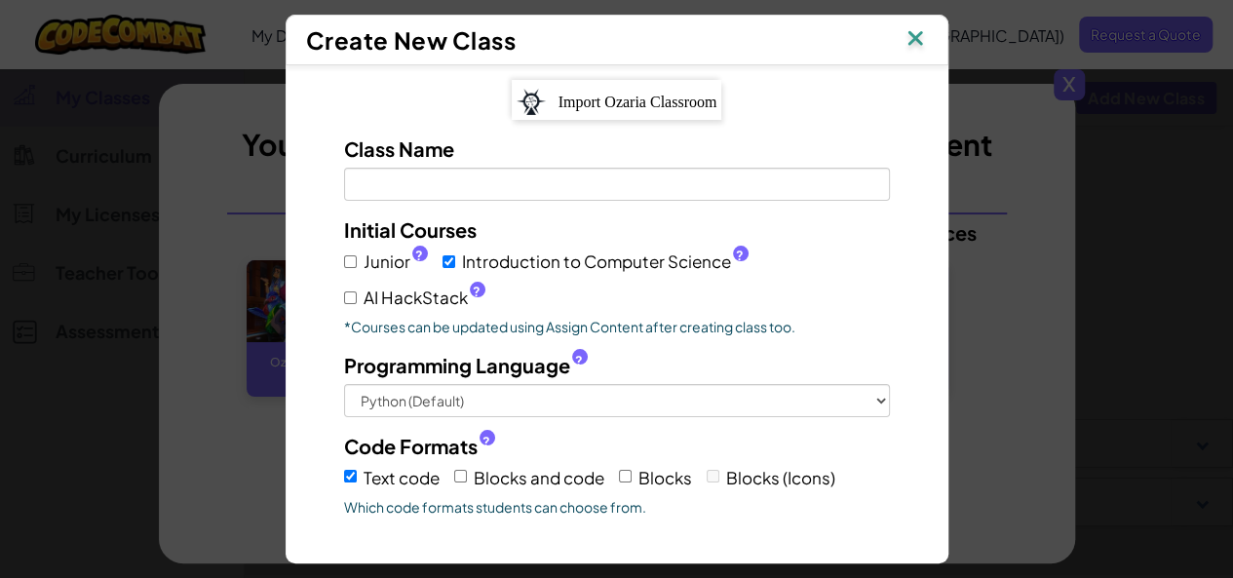
scroll to position [547, 0]
